Goal: Obtain resource: Download file/media

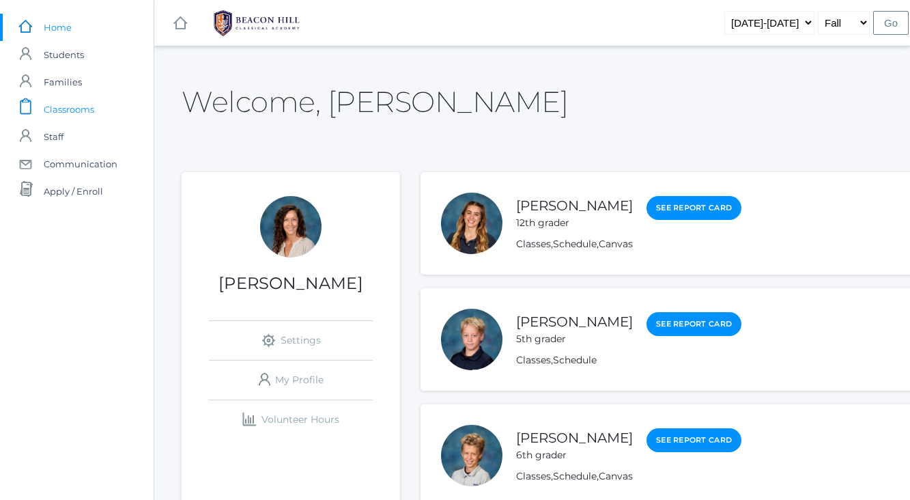
click at [86, 111] on span "Classrooms" at bounding box center [69, 109] width 51 height 27
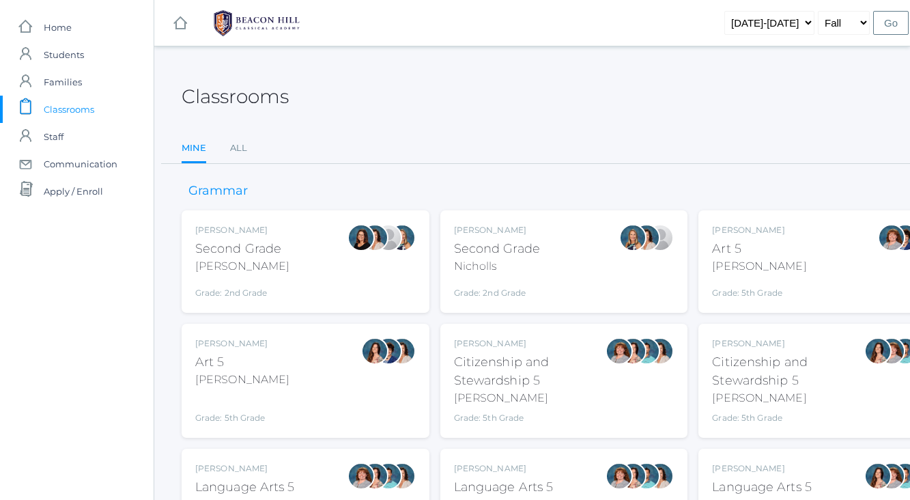
click at [281, 251] on div "Emily Balli Second Grade Balli Grade: 2nd Grade 02LA" at bounding box center [305, 261] width 221 height 75
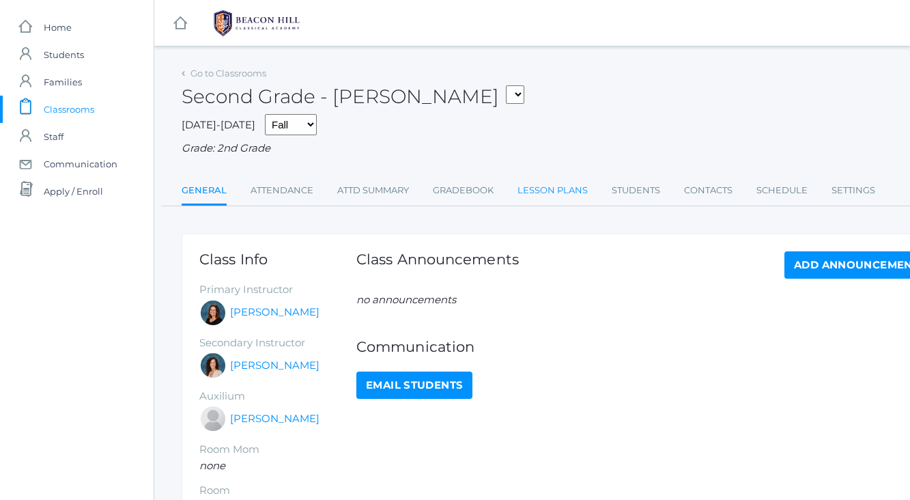
click at [580, 188] on link "Lesson Plans" at bounding box center [552, 190] width 70 height 27
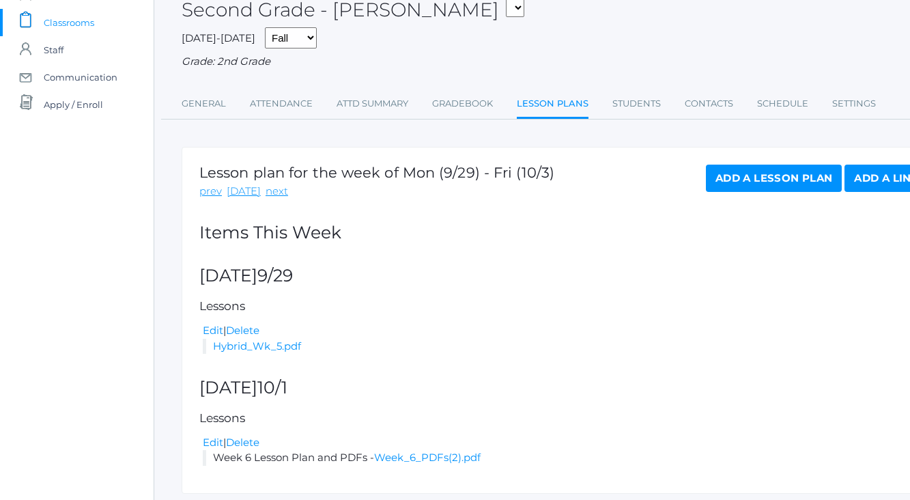
scroll to position [87, 0]
click at [249, 345] on link "Hybrid_Wk_5.pdf" at bounding box center [257, 345] width 88 height 13
